Goal: Transaction & Acquisition: Purchase product/service

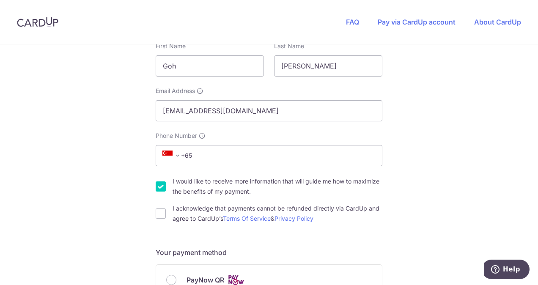
scroll to position [296, 0]
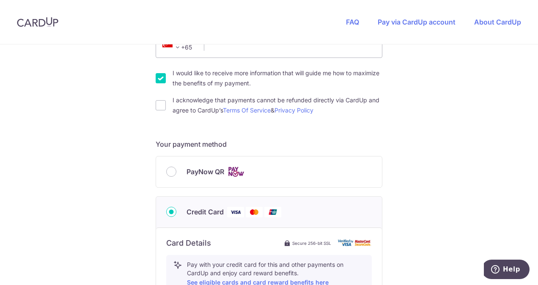
click at [174, 171] on div "PayNow QR" at bounding box center [269, 172] width 206 height 11
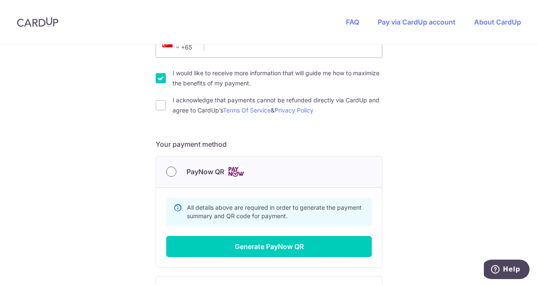
click at [167, 173] on input "PayNow QR" at bounding box center [171, 172] width 10 height 10
radio input "true"
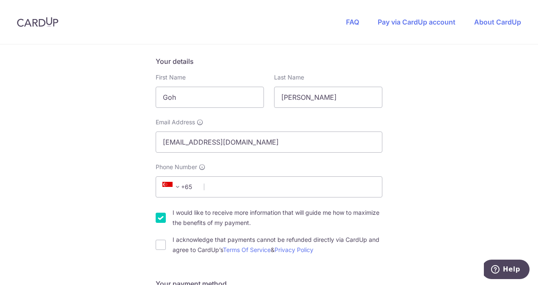
scroll to position [212, 0]
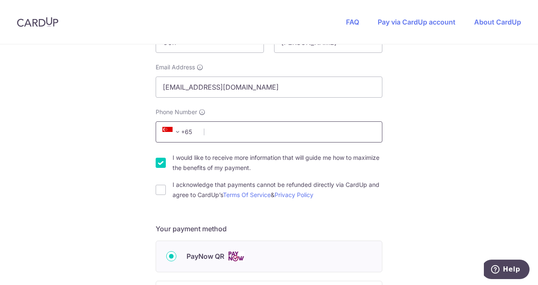
drag, startPoint x: 219, startPoint y: 135, endPoint x: 226, endPoint y: 135, distance: 6.8
click at [219, 135] on input "Phone Number" at bounding box center [269, 131] width 227 height 21
type input "90289166"
select select "65"
click at [173, 134] on span at bounding box center [178, 132] width 10 height 10
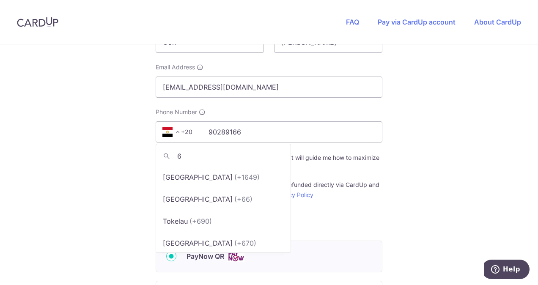
scroll to position [0, 0]
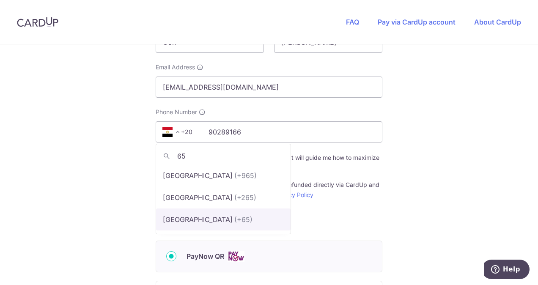
type input "65"
select select "199"
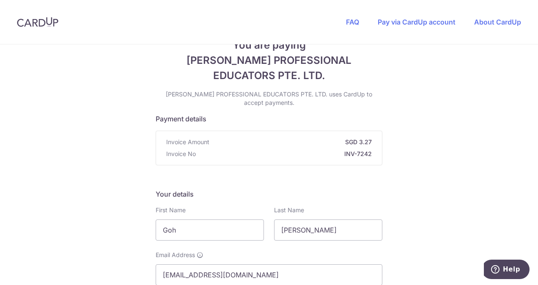
scroll to position [193, 0]
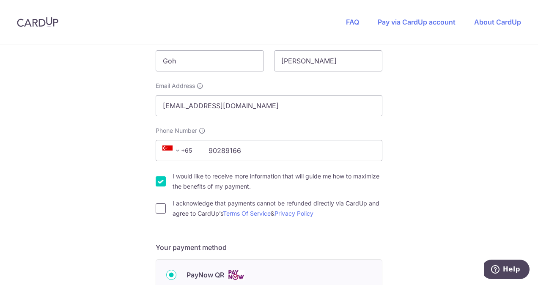
click at [157, 206] on input "I acknowledge that payments cannot be refunded directly via CardUp and agree to…" at bounding box center [161, 209] width 10 height 10
checkbox input "true"
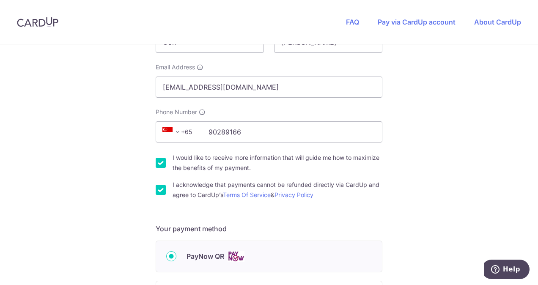
scroll to position [320, 0]
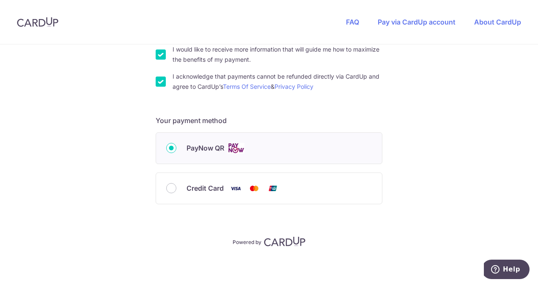
click at [339, 143] on label "PayNow QR" at bounding box center [279, 148] width 185 height 11
click at [177, 143] on input "PayNow QR" at bounding box center [171, 148] width 10 height 10
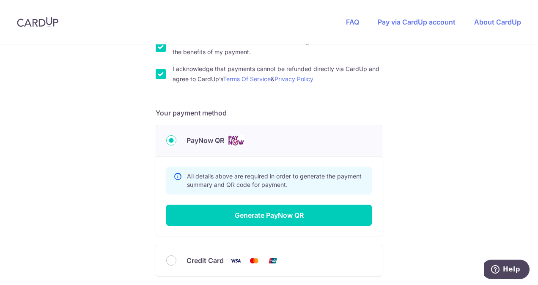
scroll to position [362, 0]
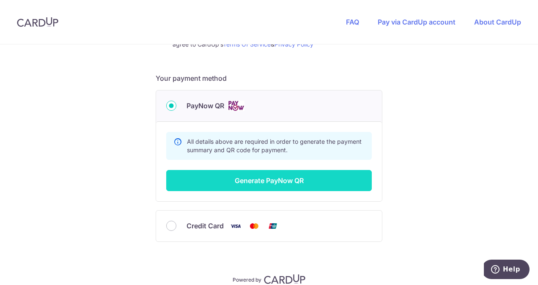
click at [320, 187] on button "Generate PayNow QR" at bounding box center [269, 180] width 206 height 21
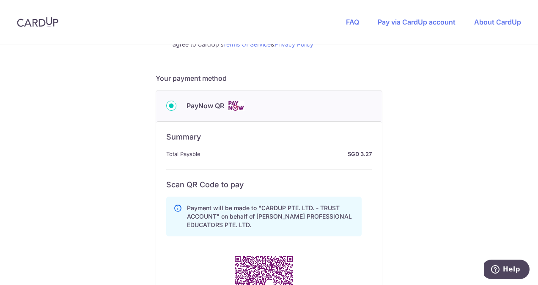
scroll to position [447, 0]
